Goal: Transaction & Acquisition: Subscribe to service/newsletter

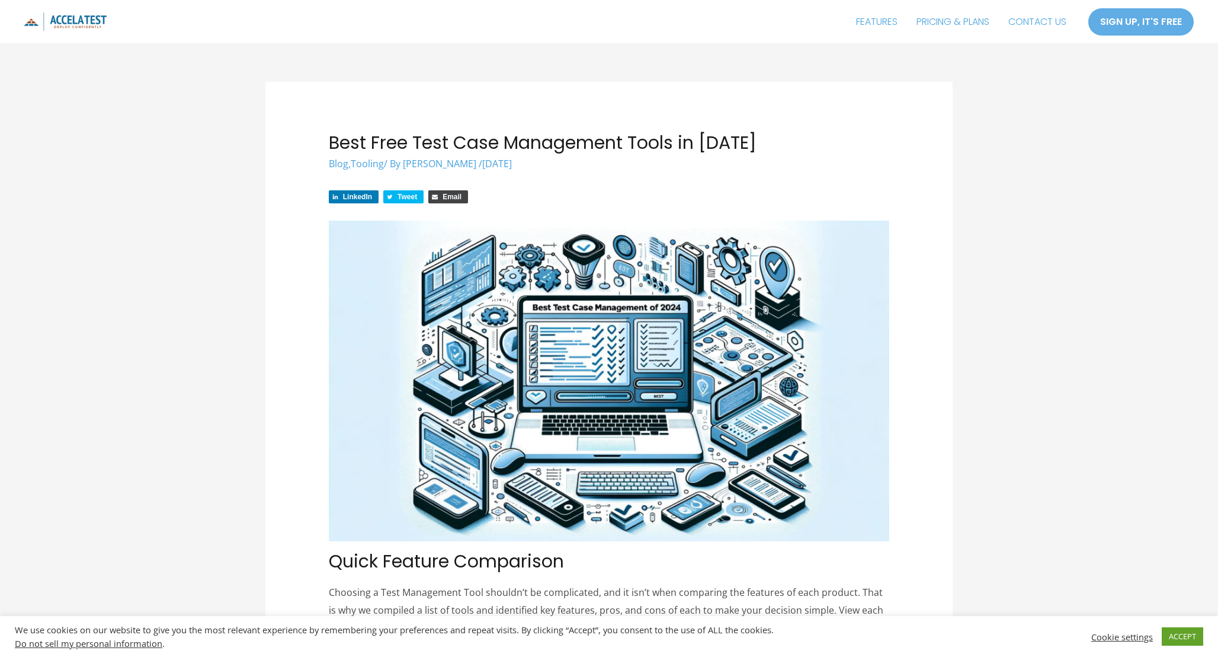
click at [79, 20] on img at bounding box center [65, 21] width 83 height 18
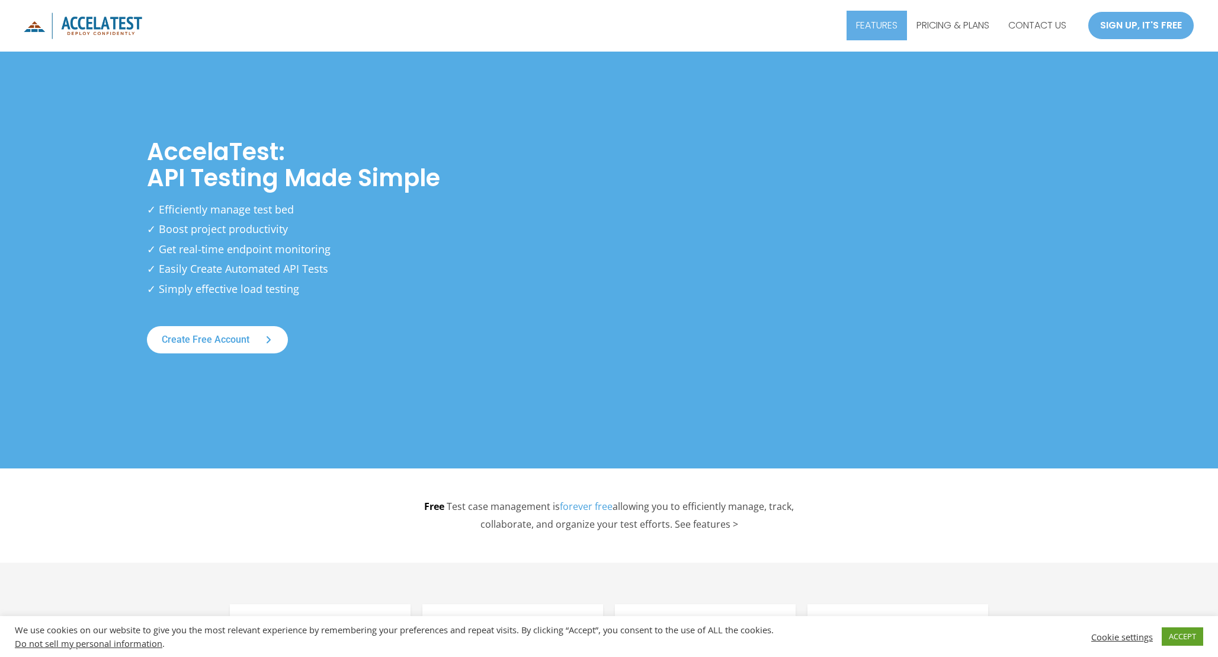
click at [880, 30] on link "FEATURES" at bounding box center [877, 26] width 60 height 30
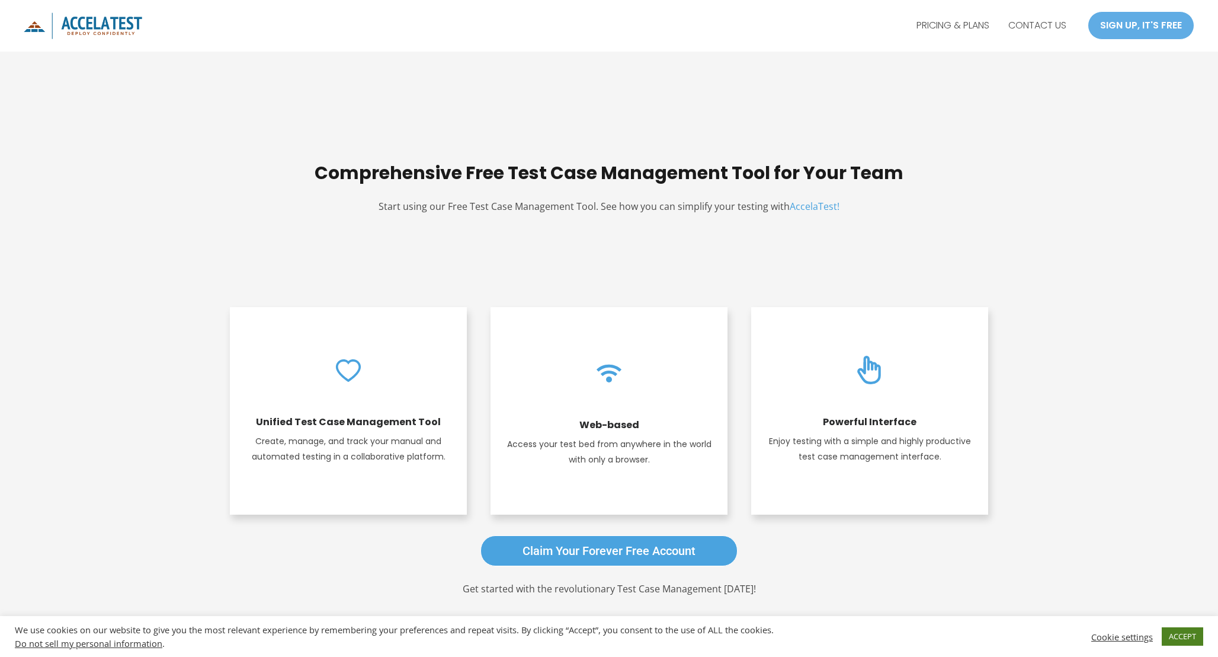
click at [1191, 636] on link "ACCEPT" at bounding box center [1182, 636] width 41 height 18
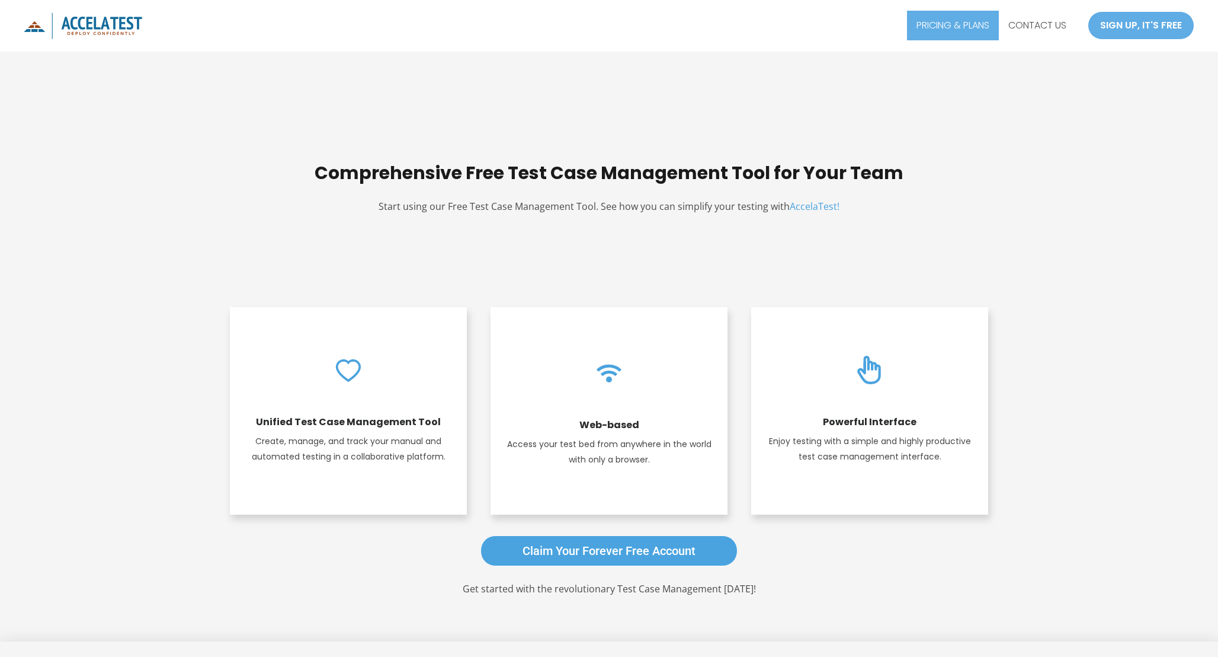
click at [940, 30] on link "PRICING & PLANS" at bounding box center [953, 26] width 92 height 30
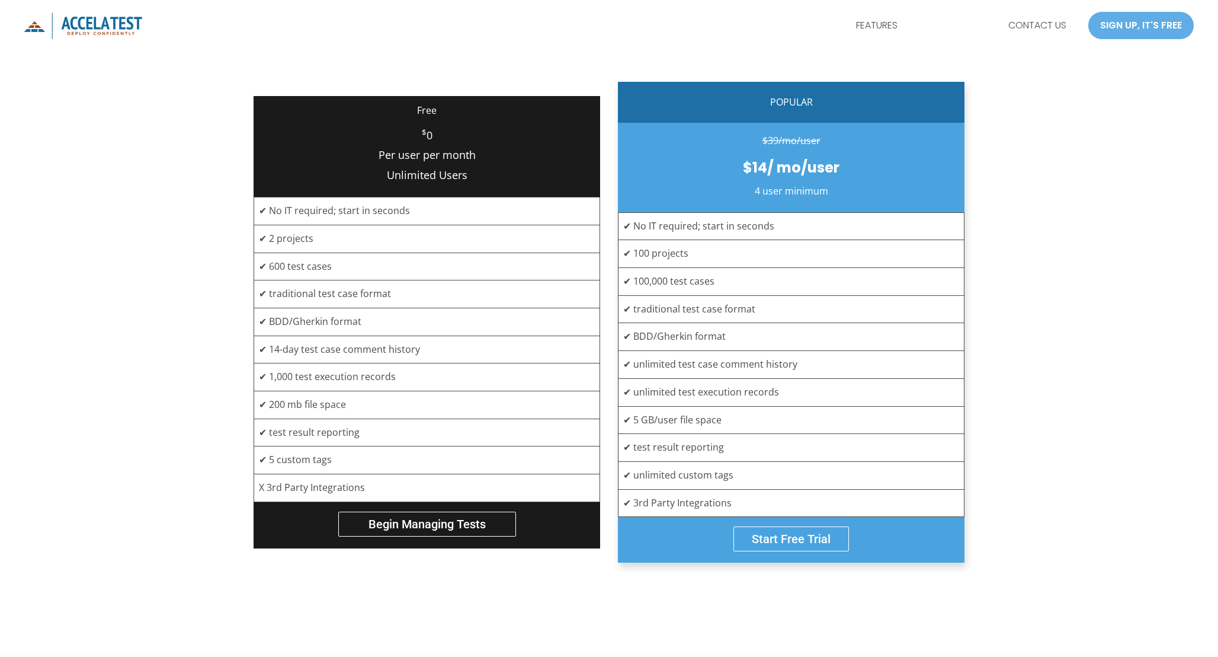
scroll to position [284, 0]
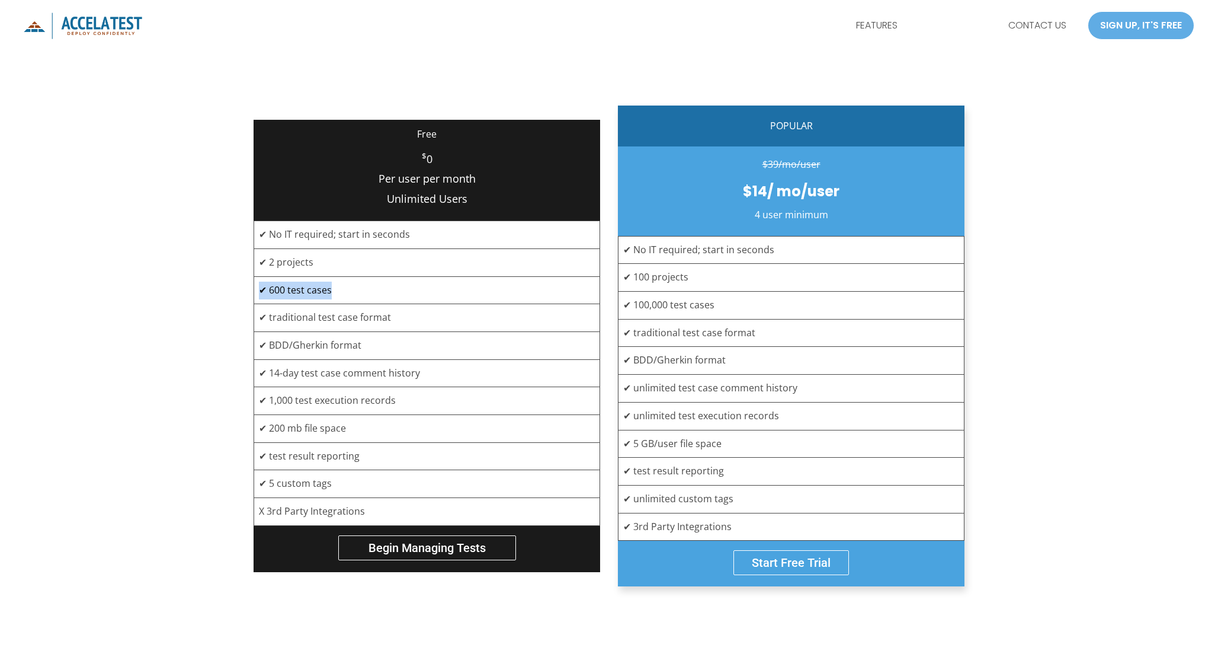
drag, startPoint x: 332, startPoint y: 296, endPoint x: 256, endPoint y: 280, distance: 77.6
click at [256, 280] on td "✔ 600 test cases" at bounding box center [427, 290] width 346 height 28
click at [226, 322] on div "Free $ 0 Per user per month Unlimited Users ✔ No IT required; start in seconds …" at bounding box center [609, 325] width 1218 height 558
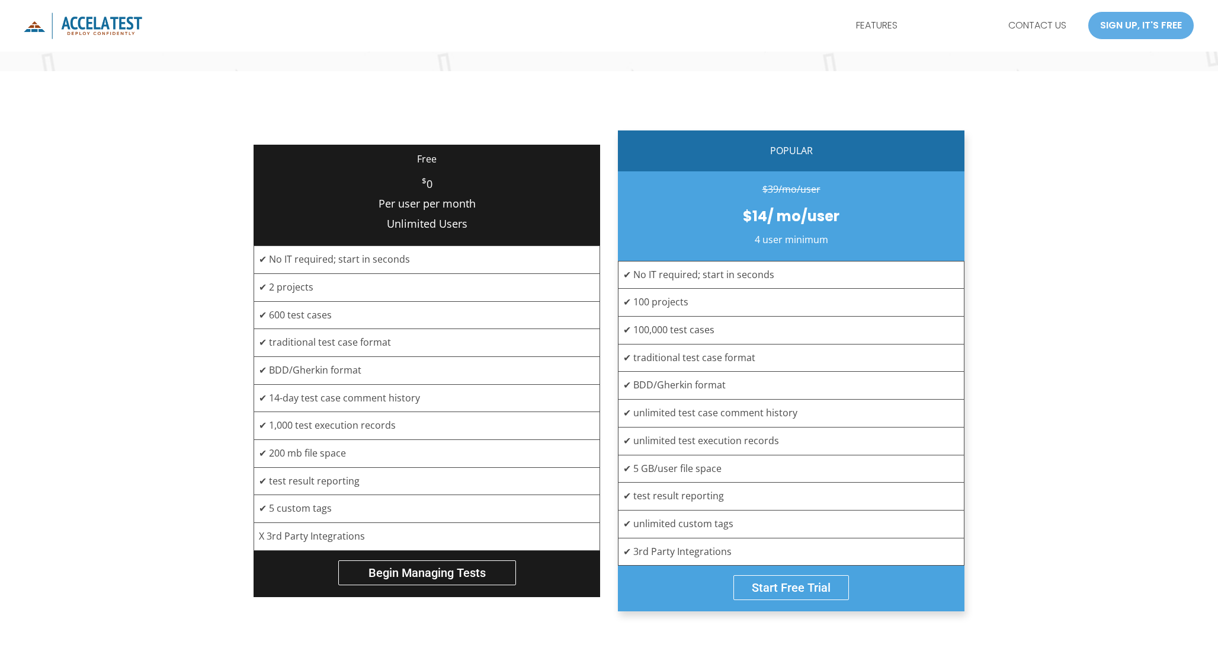
scroll to position [259, 0]
